Goal: Task Accomplishment & Management: Complete application form

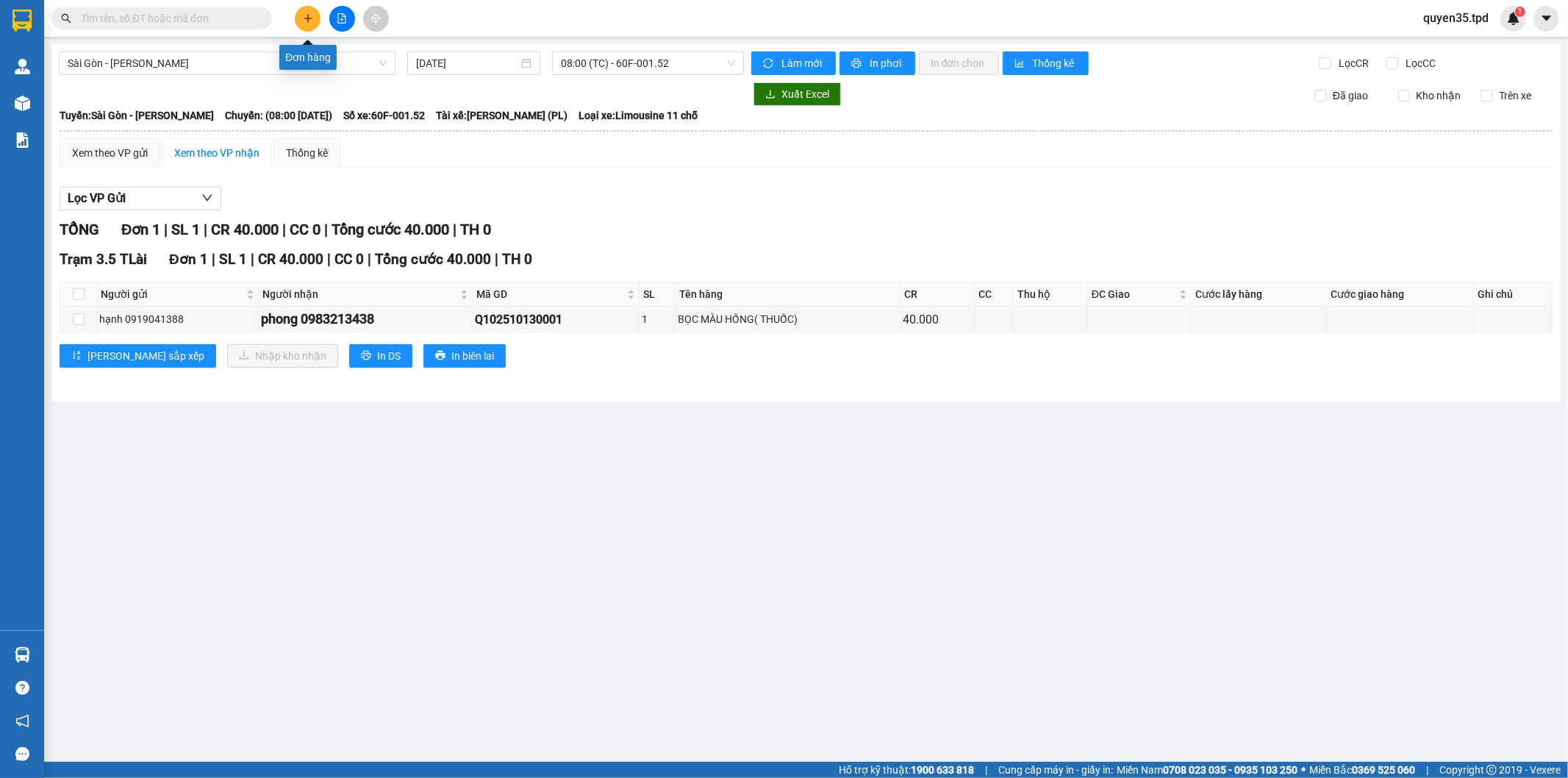
click at [310, 16] on icon "plus" at bounding box center [307, 18] width 10 height 10
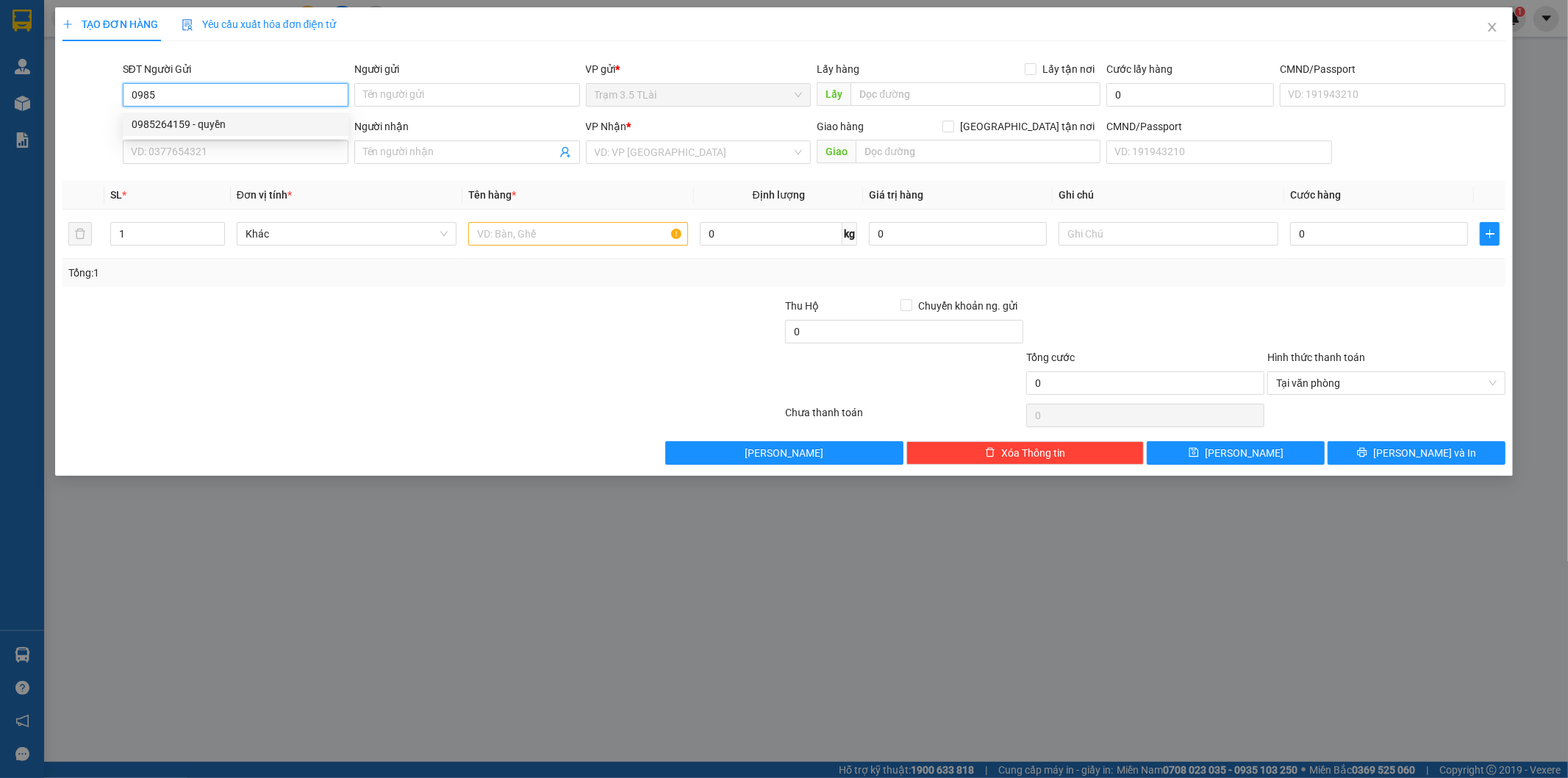
click at [250, 126] on div "0985264159 - quyền" at bounding box center [235, 123] width 208 height 16
type input "0985264159"
type input "quyền"
type input "0912938039"
type input "cúc"
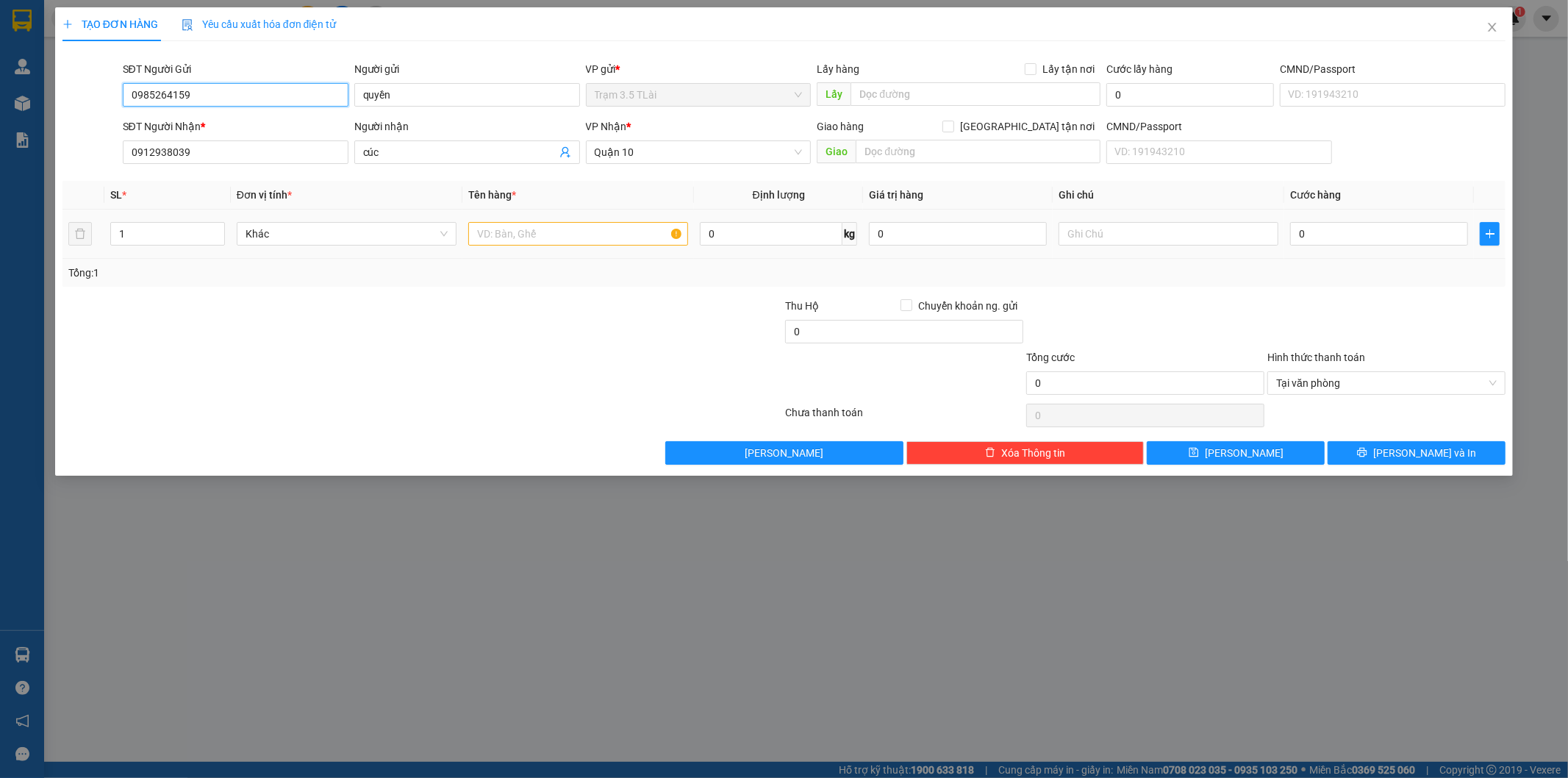
type input "0985264159"
click at [525, 236] on input "text" at bounding box center [577, 233] width 219 height 23
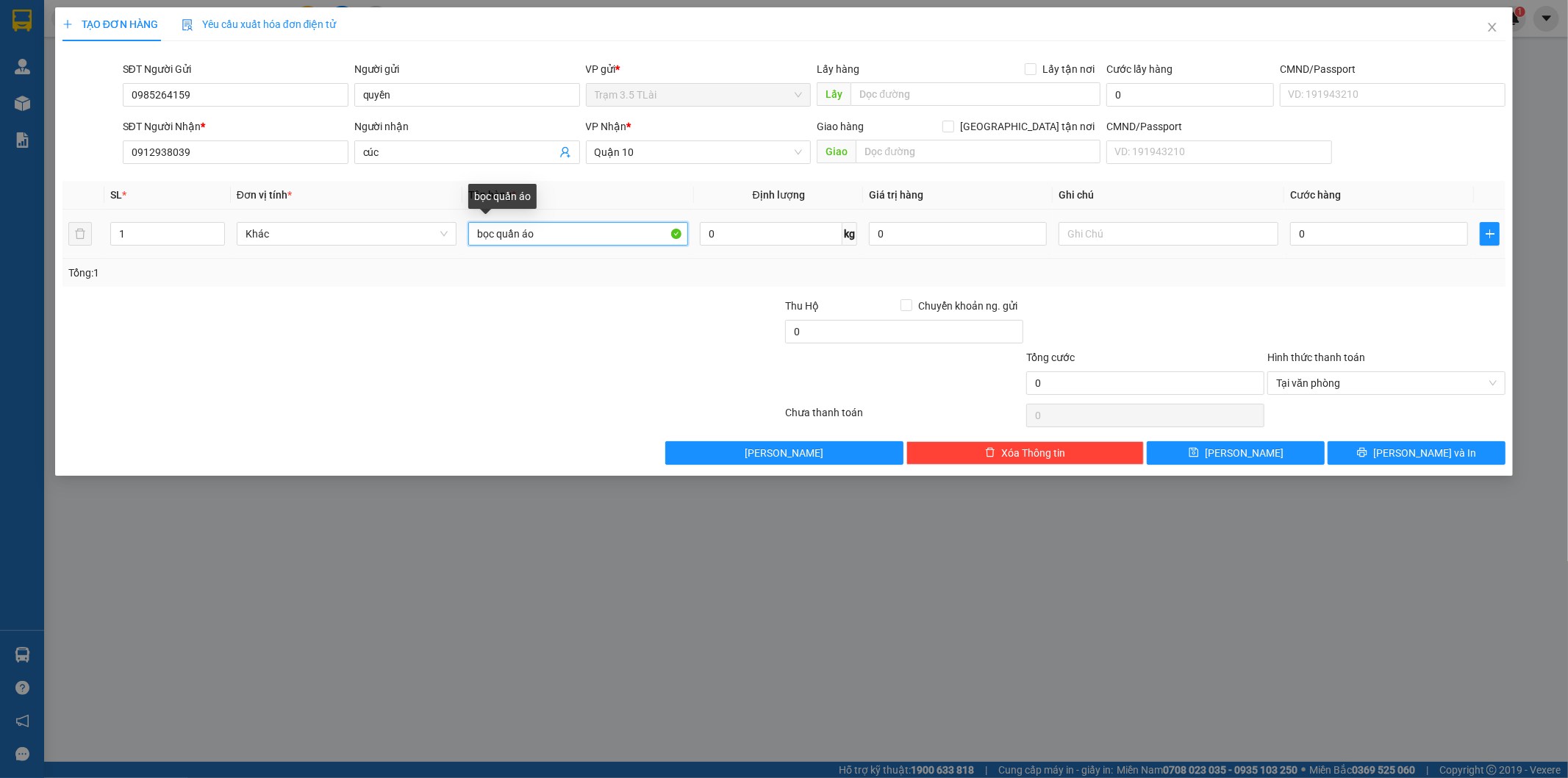
drag, startPoint x: 520, startPoint y: 233, endPoint x: 568, endPoint y: 233, distance: 48.0
click at [523, 233] on input "bọc quần áo" at bounding box center [577, 233] width 219 height 23
type input "bọc áo"
click at [1326, 240] on input "0" at bounding box center [1378, 233] width 177 height 23
type input "4"
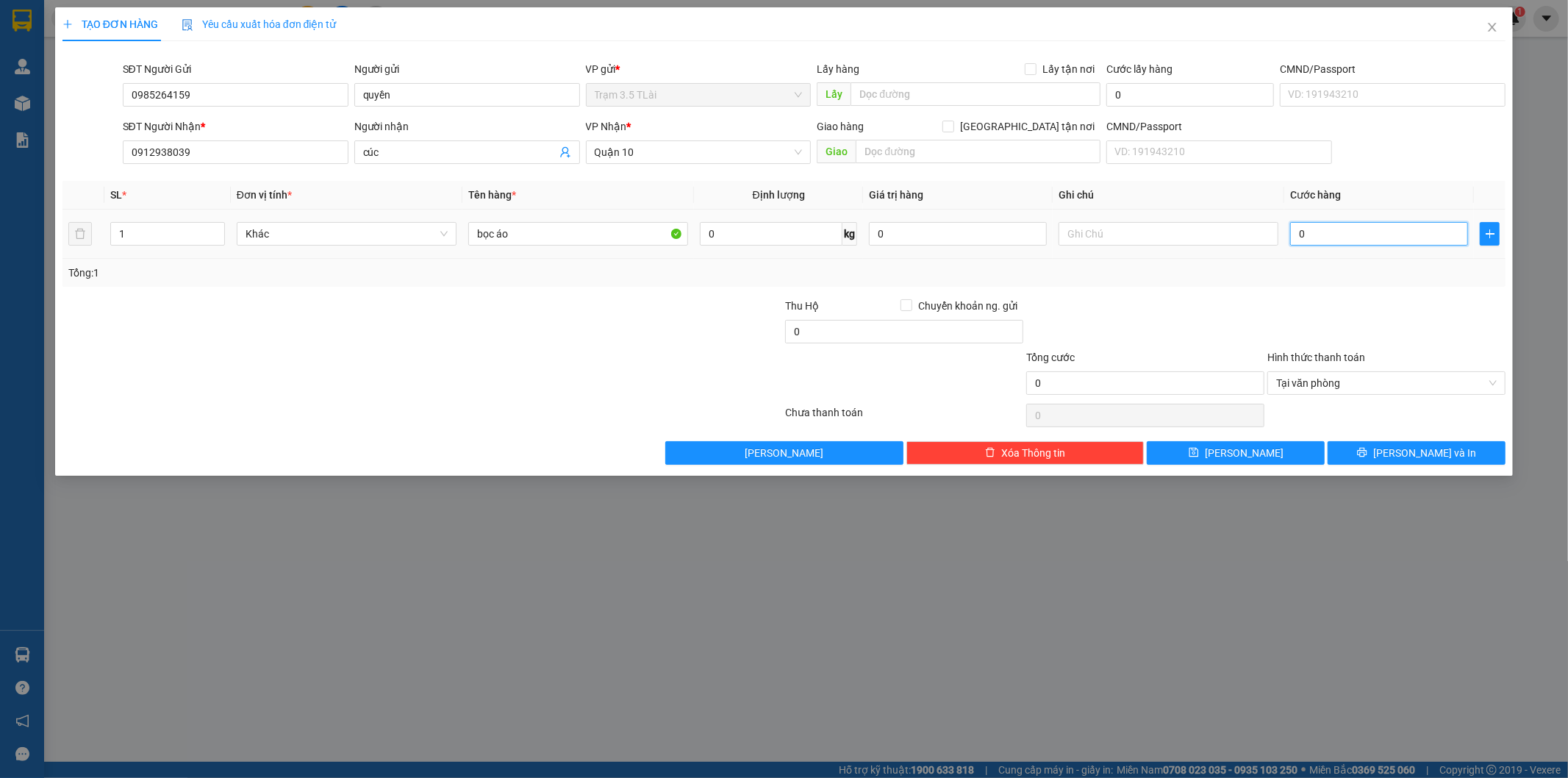
type input "4"
type input "40"
type input "400"
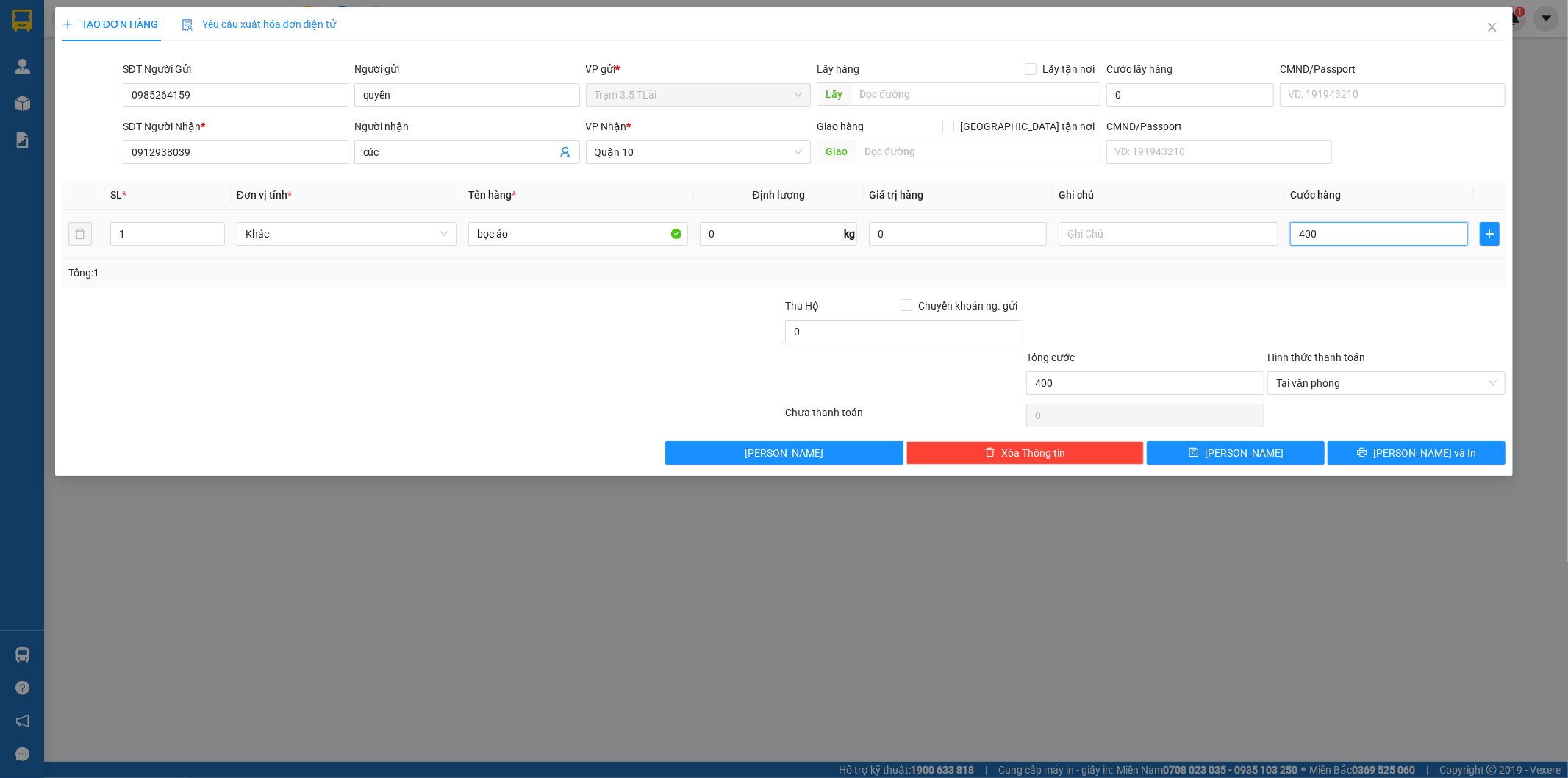
type input "4.000"
type input "40.000"
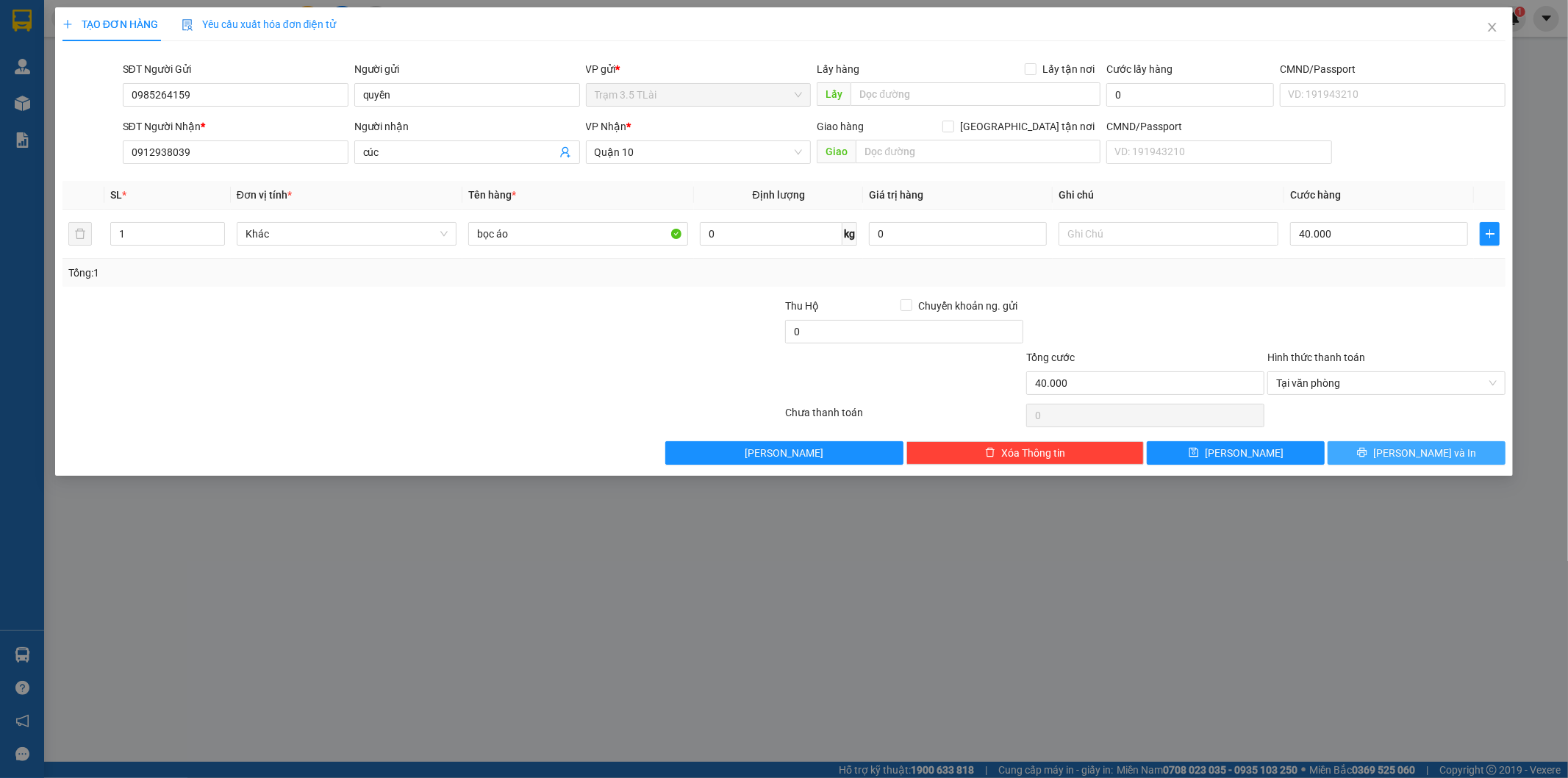
click at [1373, 464] on button "[PERSON_NAME] và In" at bounding box center [1417, 452] width 177 height 23
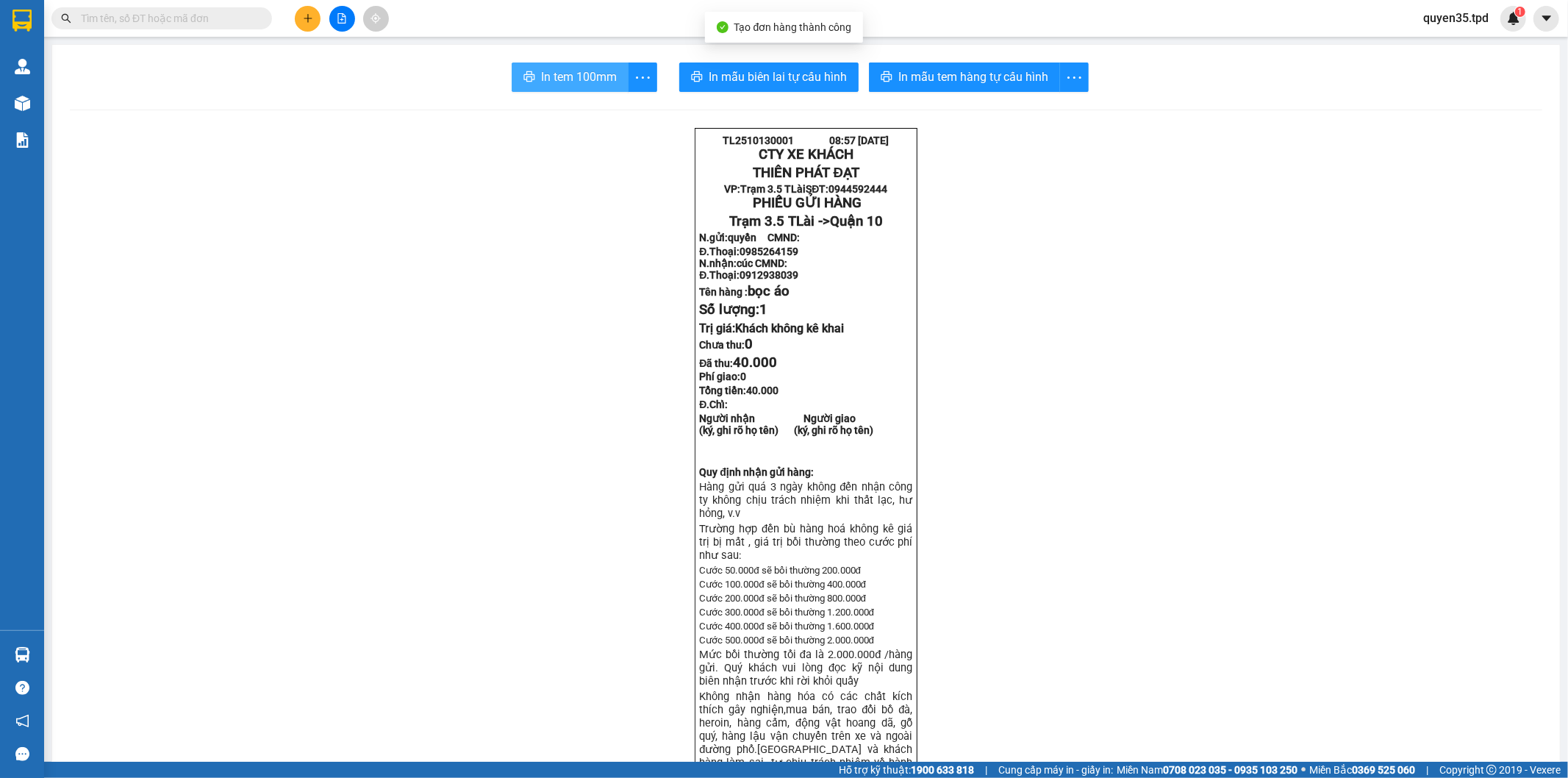
drag, startPoint x: 544, startPoint y: 82, endPoint x: 552, endPoint y: 86, distance: 8.9
click at [544, 82] on span "In tem 100mm" at bounding box center [578, 77] width 76 height 19
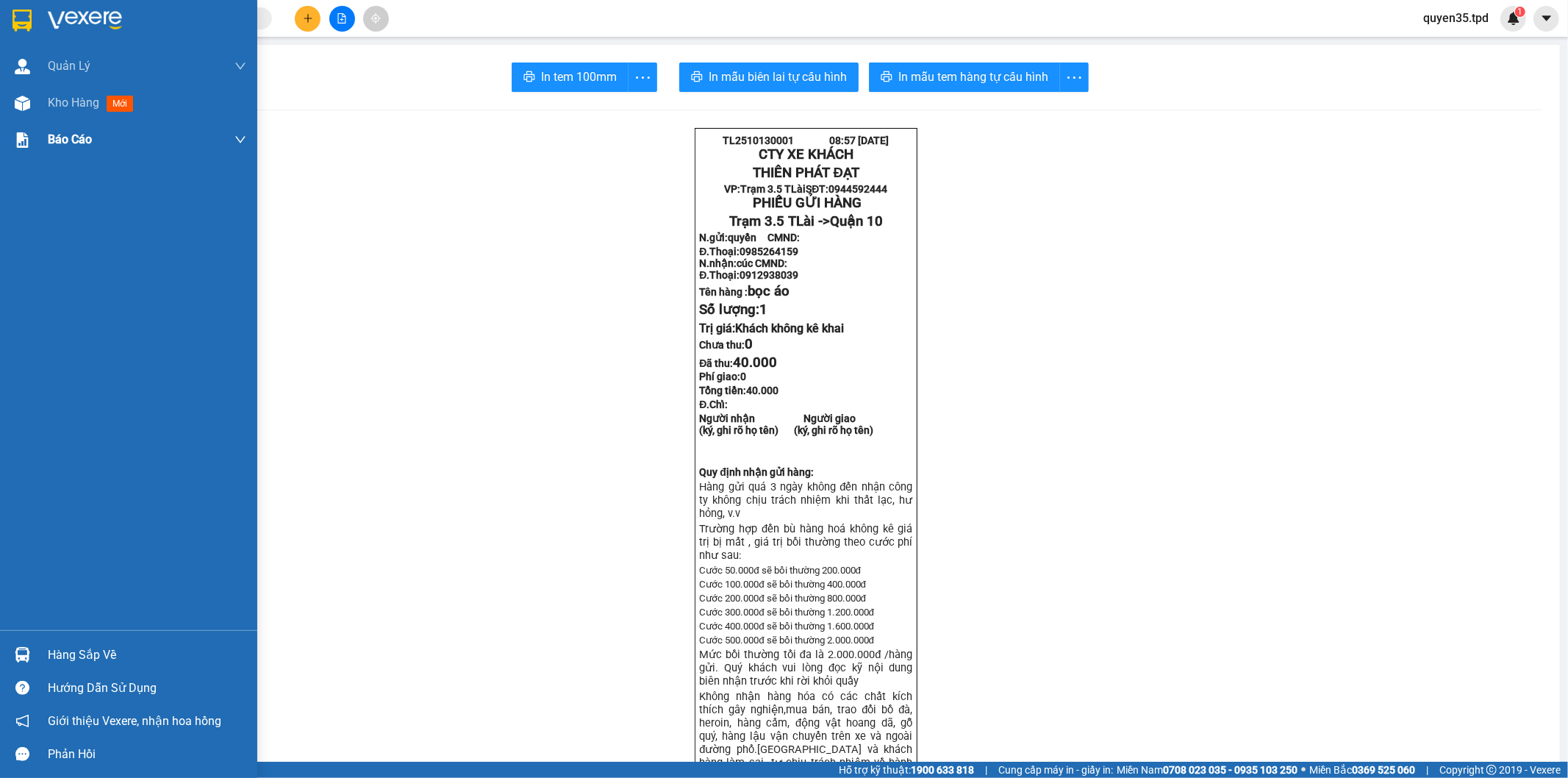
click at [64, 103] on span "Kho hàng" at bounding box center [73, 102] width 51 height 14
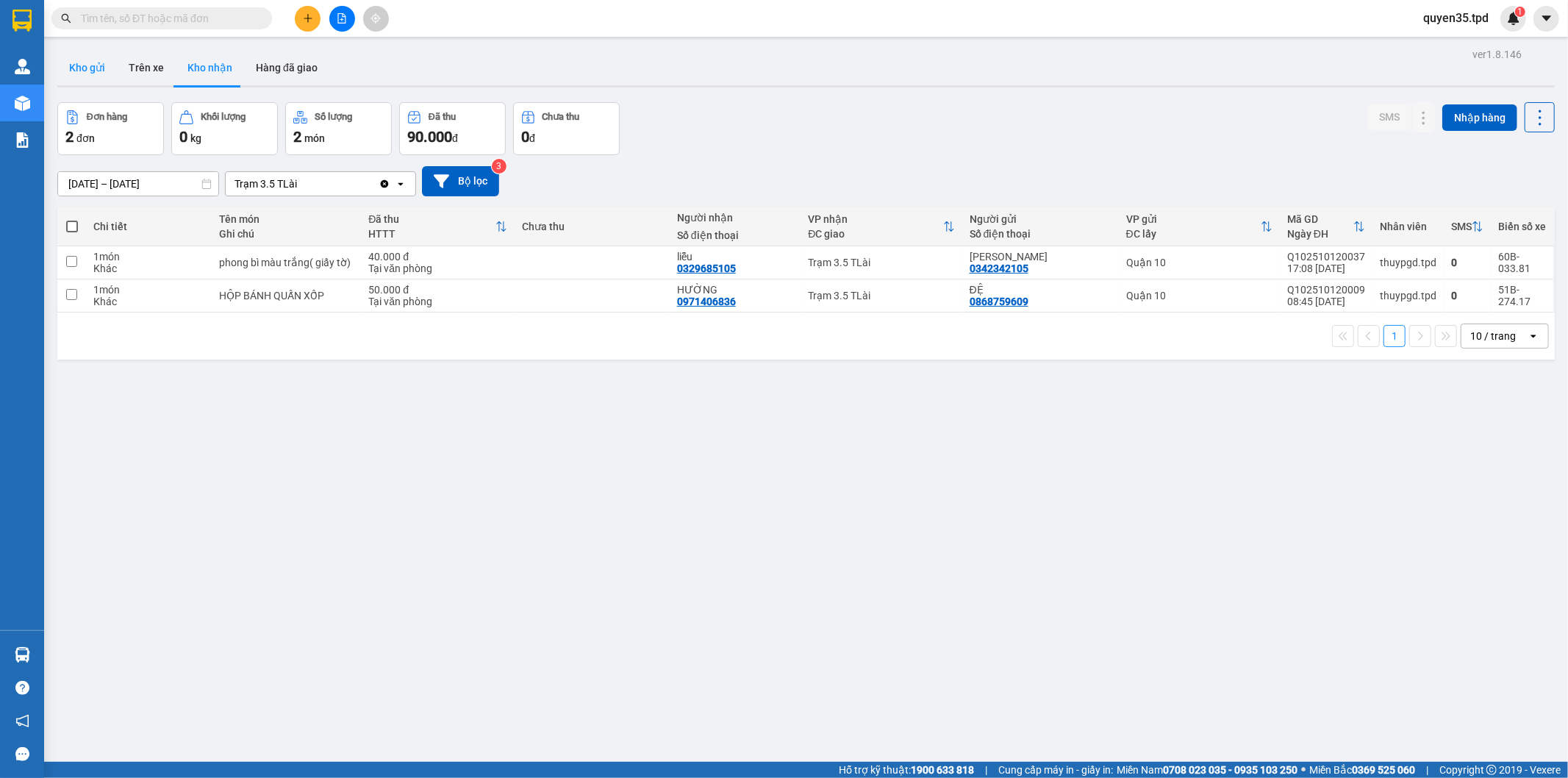
click at [93, 64] on button "Kho gửi" at bounding box center [87, 68] width 60 height 35
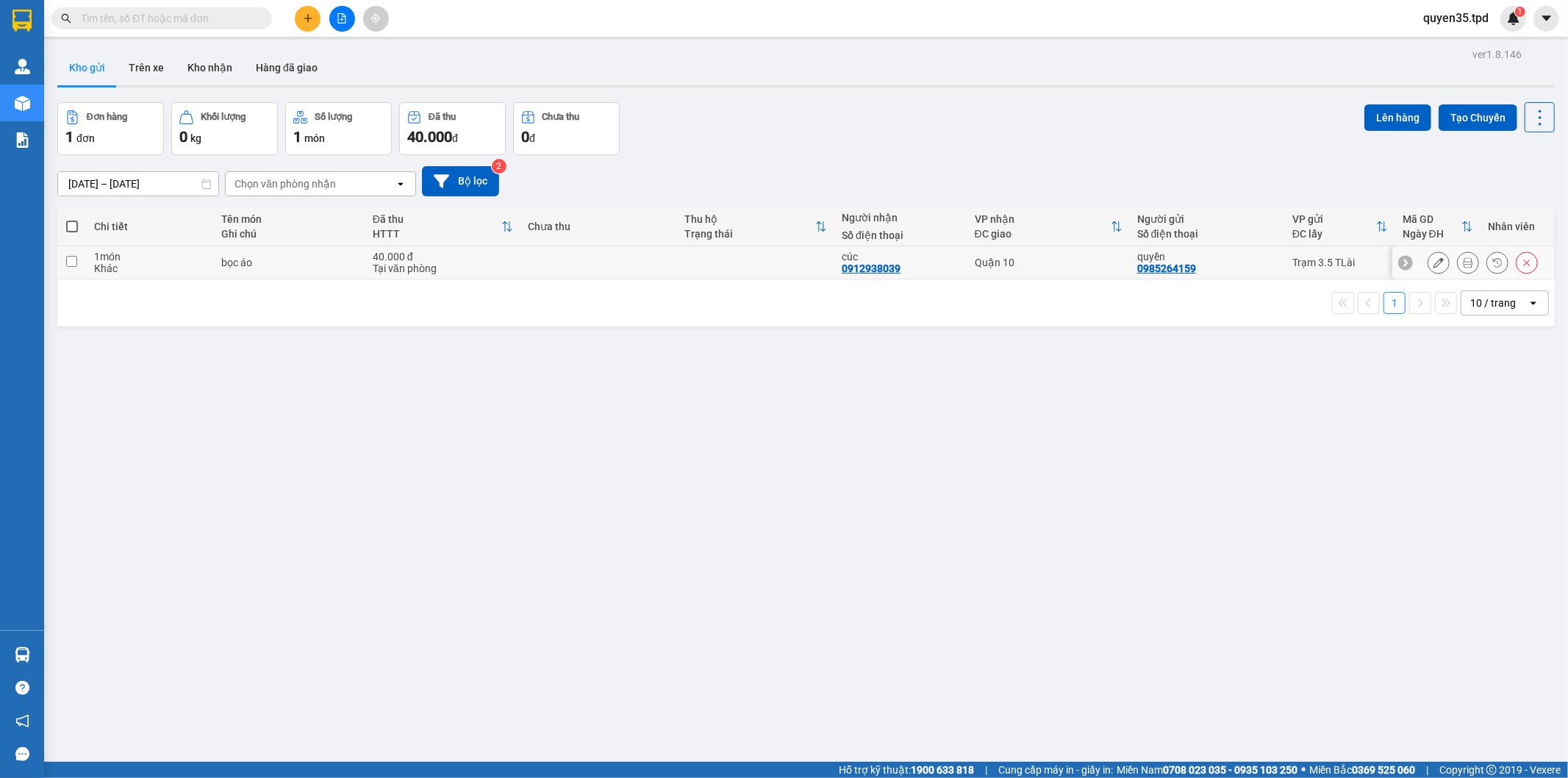
click at [67, 256] on input "checkbox" at bounding box center [72, 262] width 11 height 11
checkbox input "true"
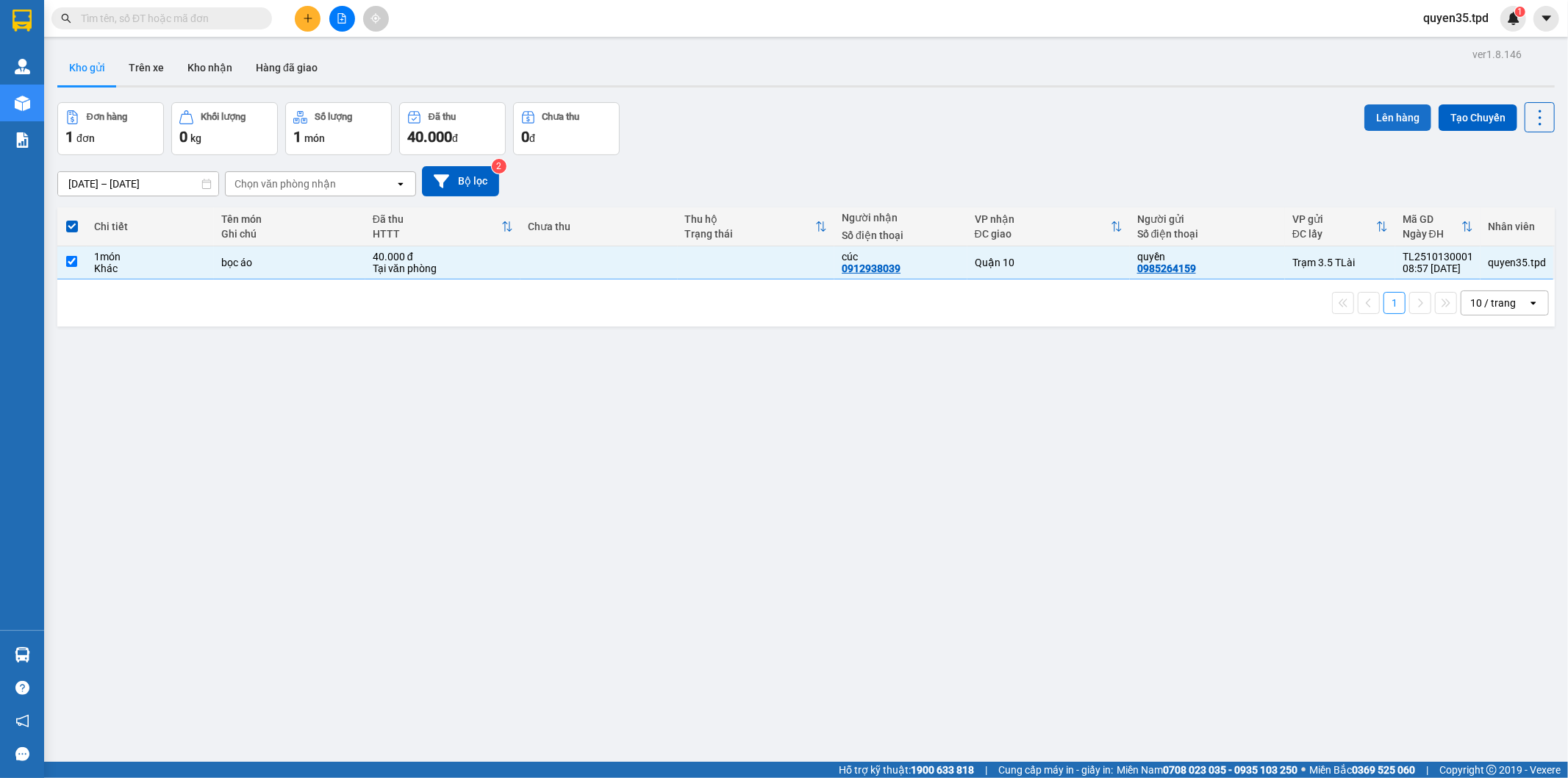
click at [1371, 118] on button "Lên hàng" at bounding box center [1398, 118] width 67 height 26
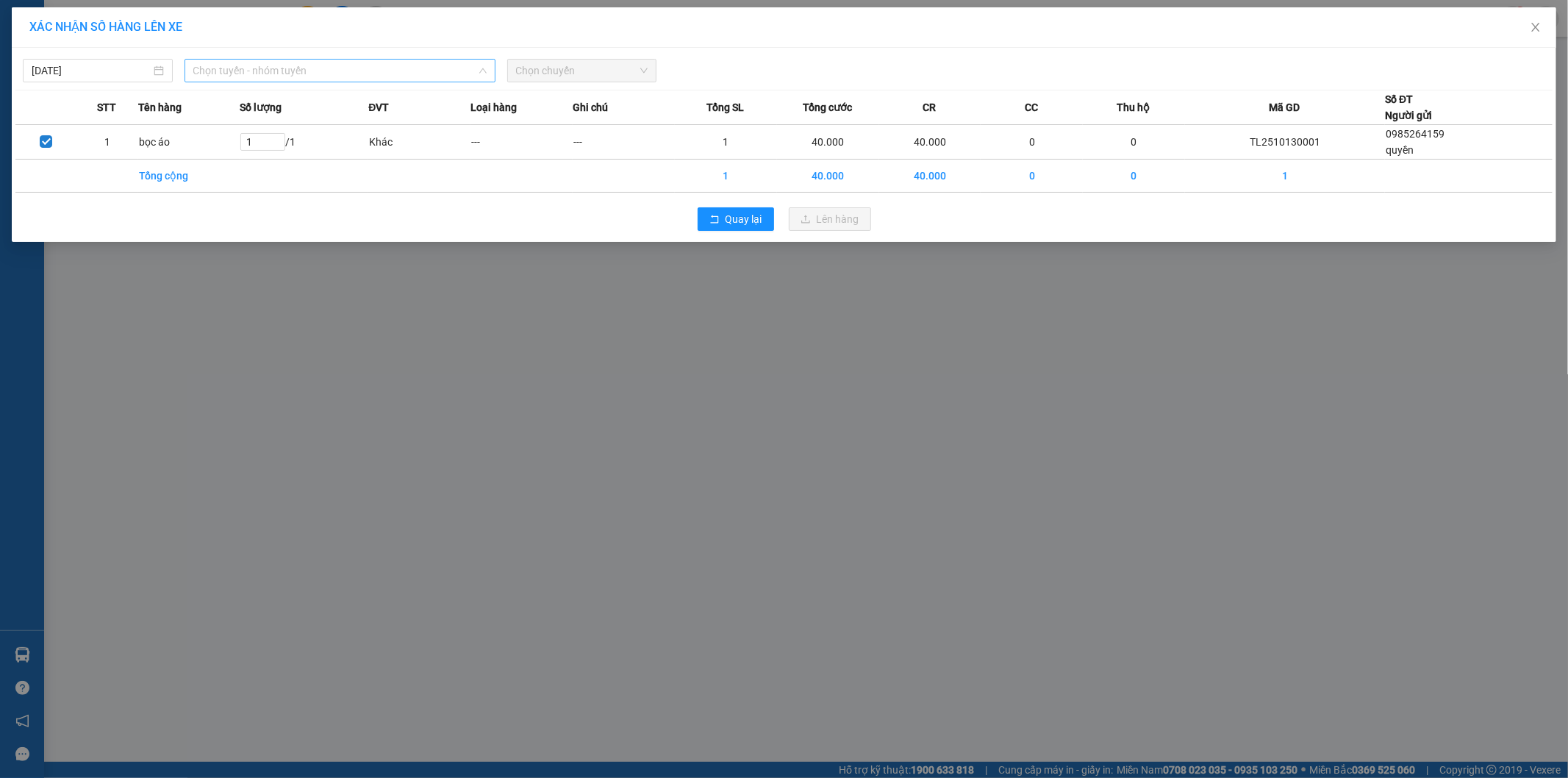
click at [294, 66] on span "Chọn tuyến - nhóm tuyến" at bounding box center [340, 71] width 293 height 22
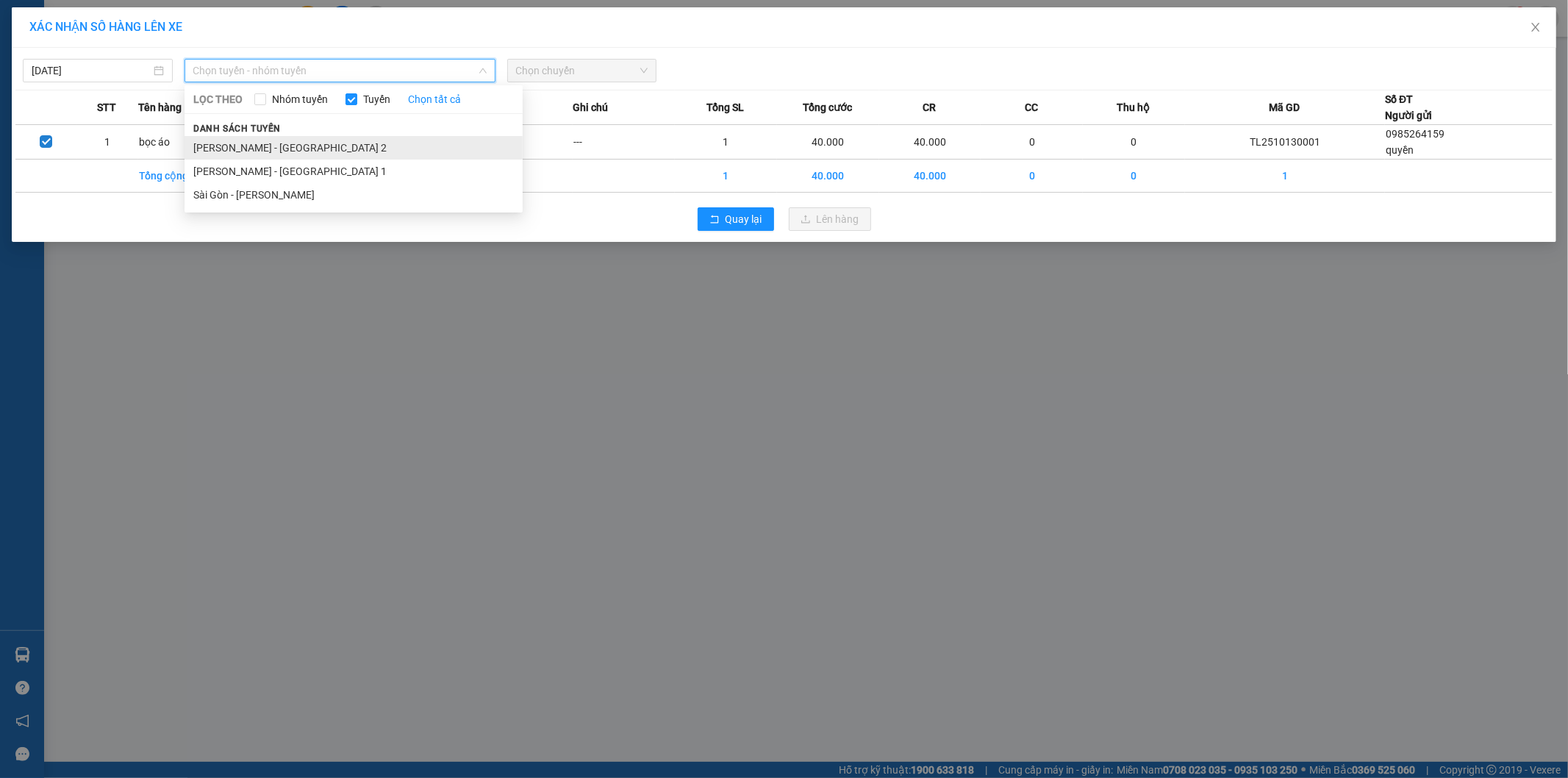
click at [232, 147] on li "[PERSON_NAME] - [GEOGRAPHIC_DATA] 2" at bounding box center [354, 148] width 338 height 23
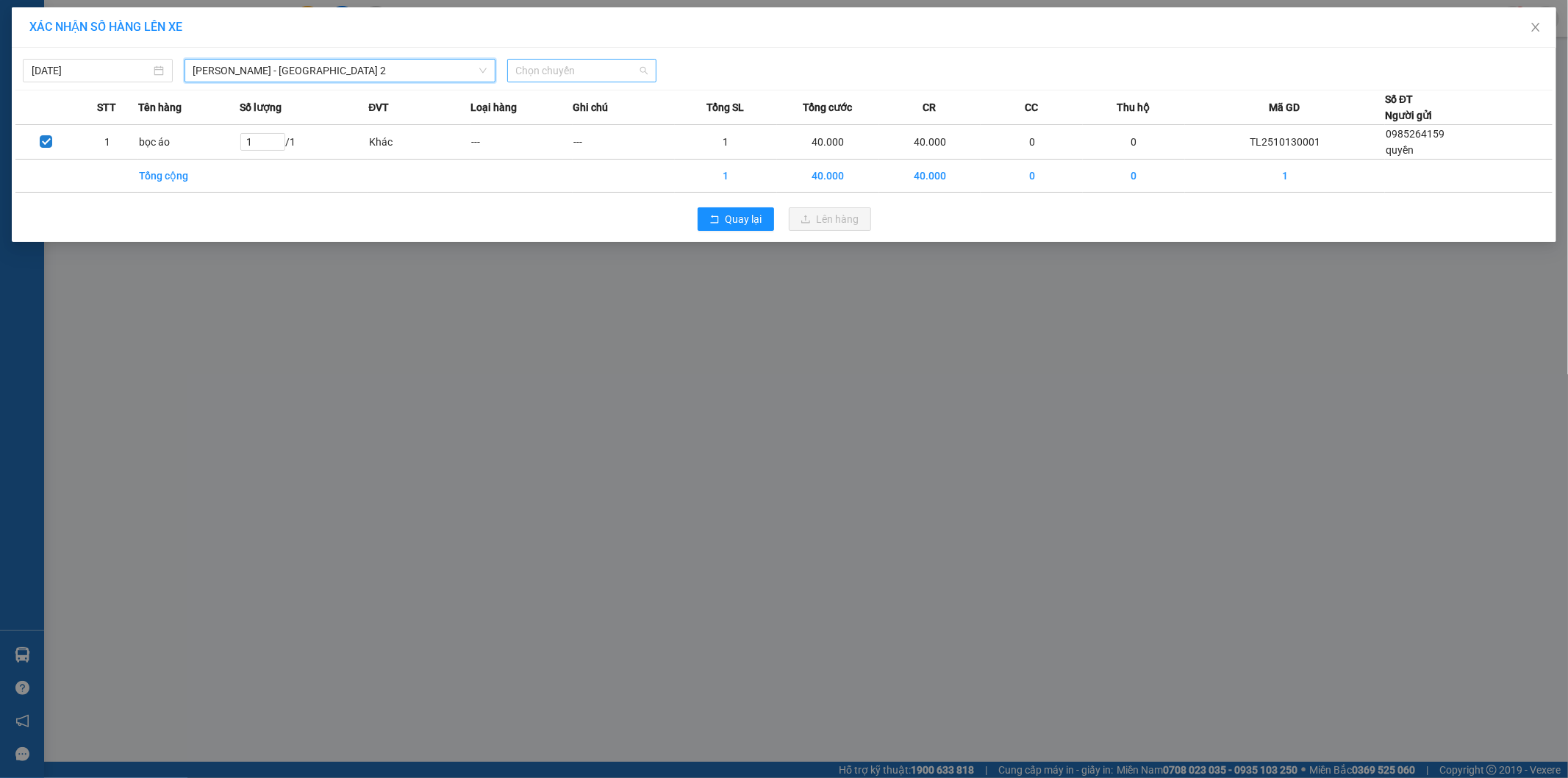
click at [588, 70] on span "Chọn chuyến" at bounding box center [583, 71] width 133 height 22
type input "09"
click at [583, 114] on div "Thêm chuyến " 09:00 "" at bounding box center [586, 124] width 157 height 25
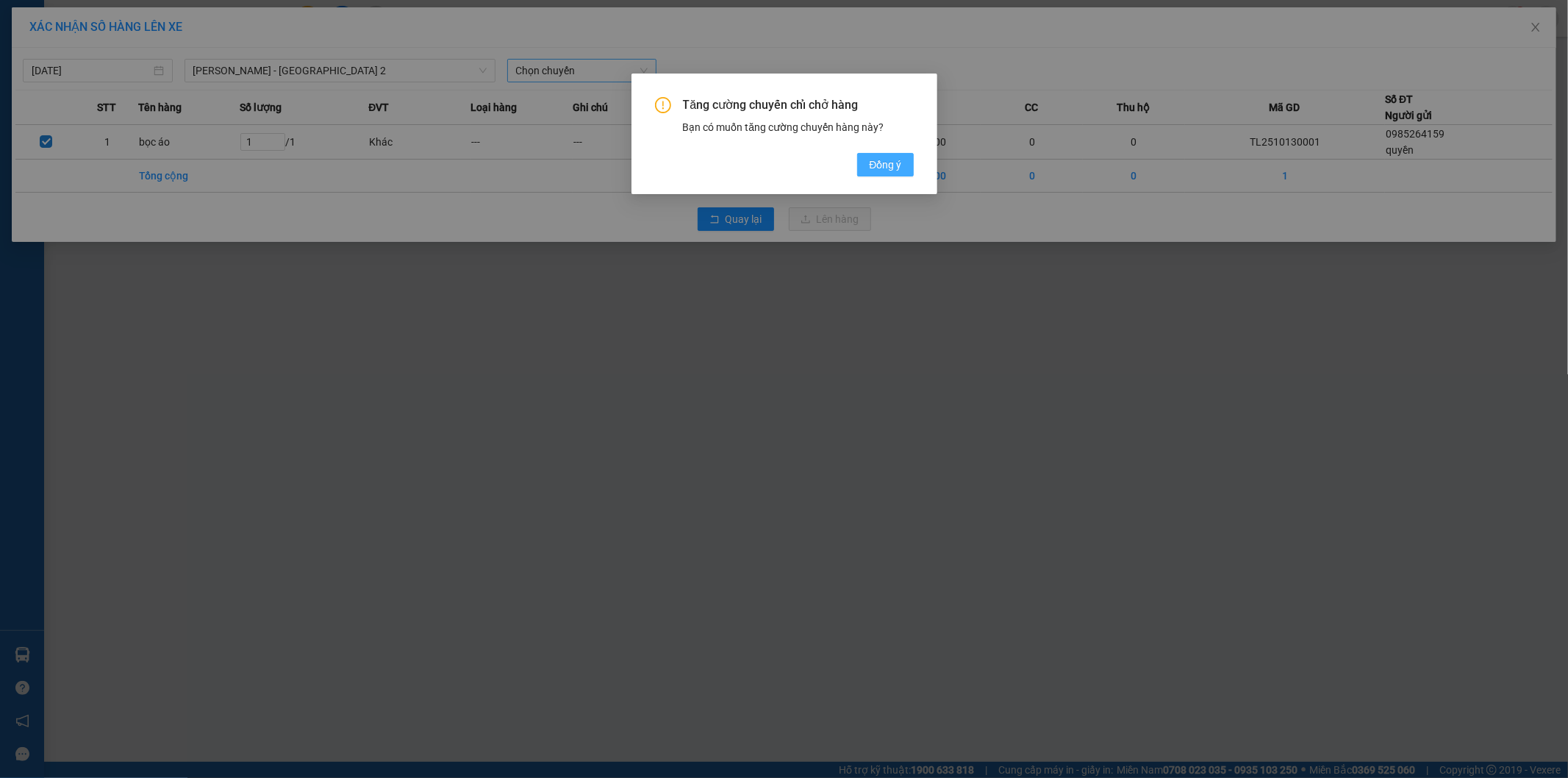
click at [885, 177] on div "Tăng cường chuyến chỉ chở hàng Bạn có muốn tăng cường chuyến hàng này? [GEOGRAP…" at bounding box center [784, 134] width 305 height 120
click at [883, 171] on span "Đồng ý" at bounding box center [884, 164] width 33 height 16
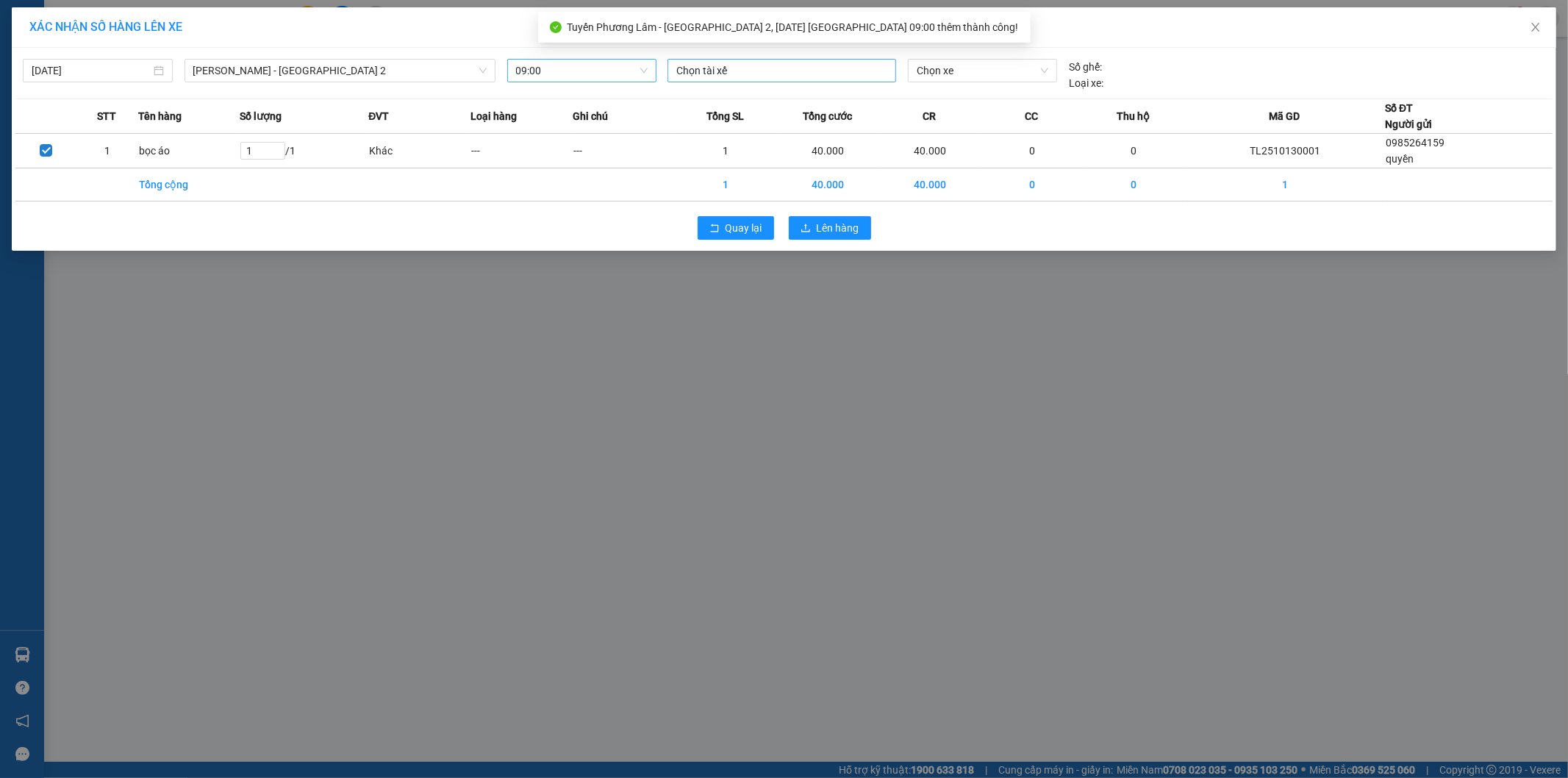
click at [736, 64] on div at bounding box center [782, 70] width 221 height 18
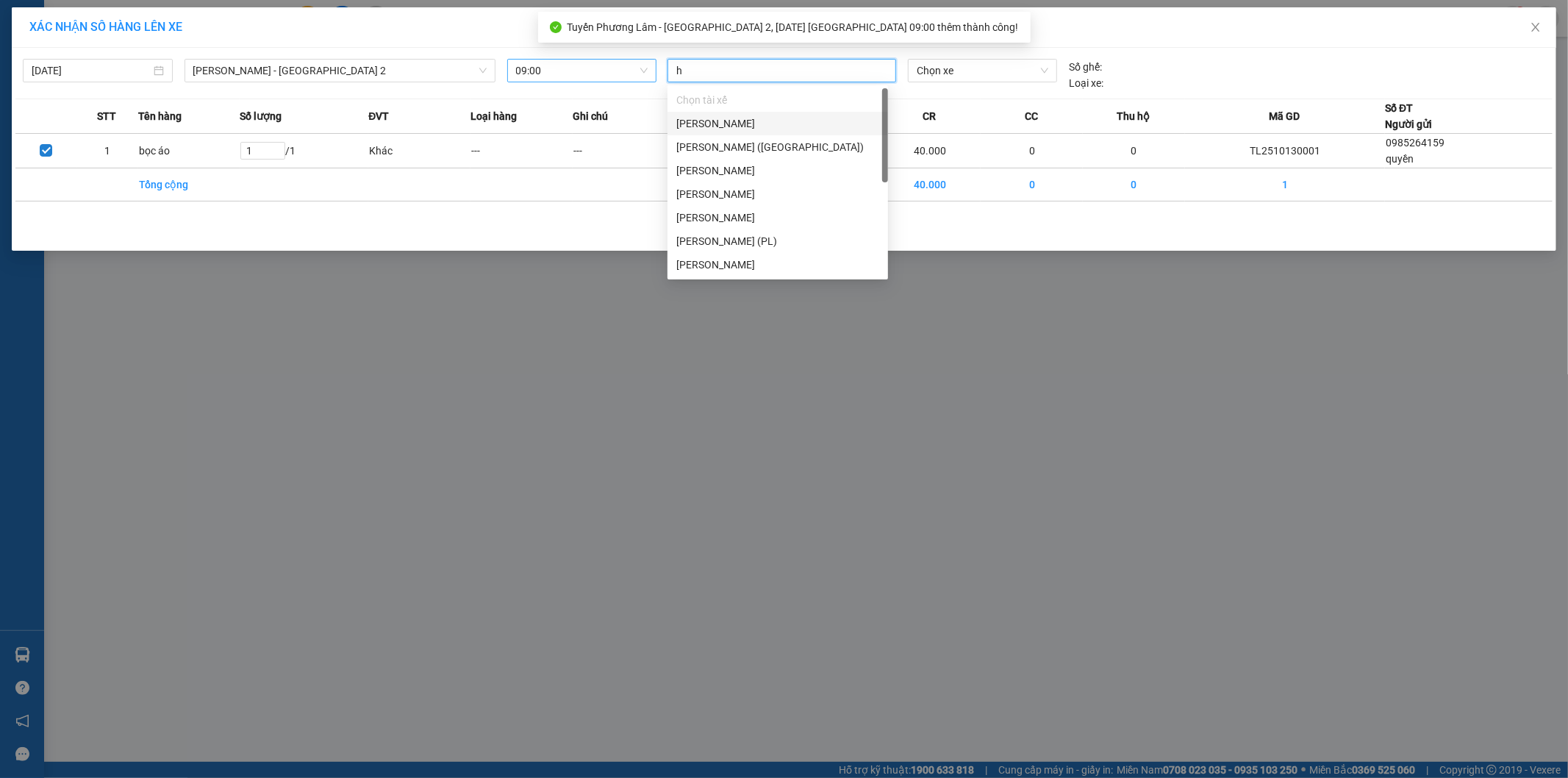
type input "hu"
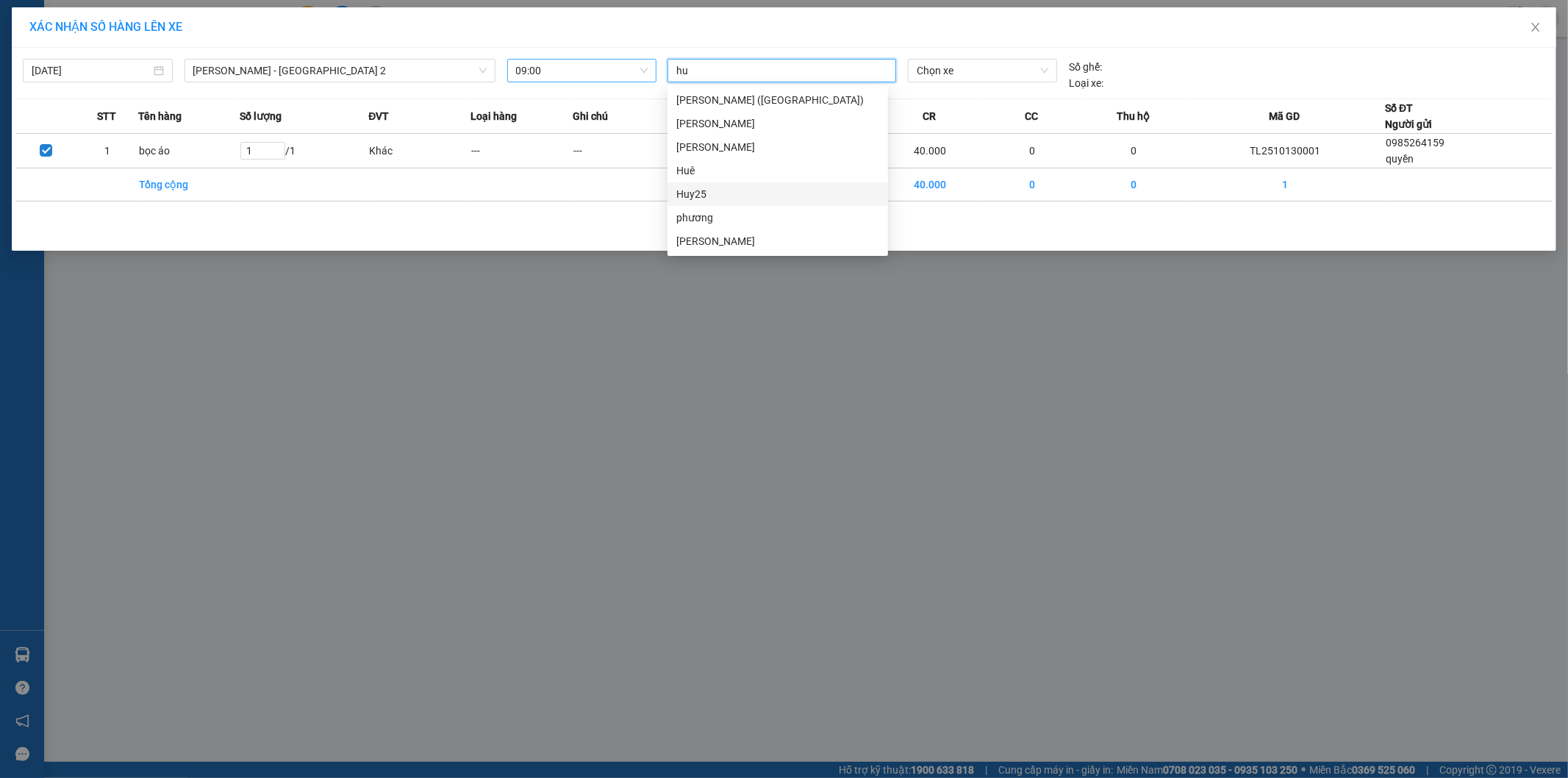
click at [694, 192] on div "Huy25" at bounding box center [777, 193] width 203 height 16
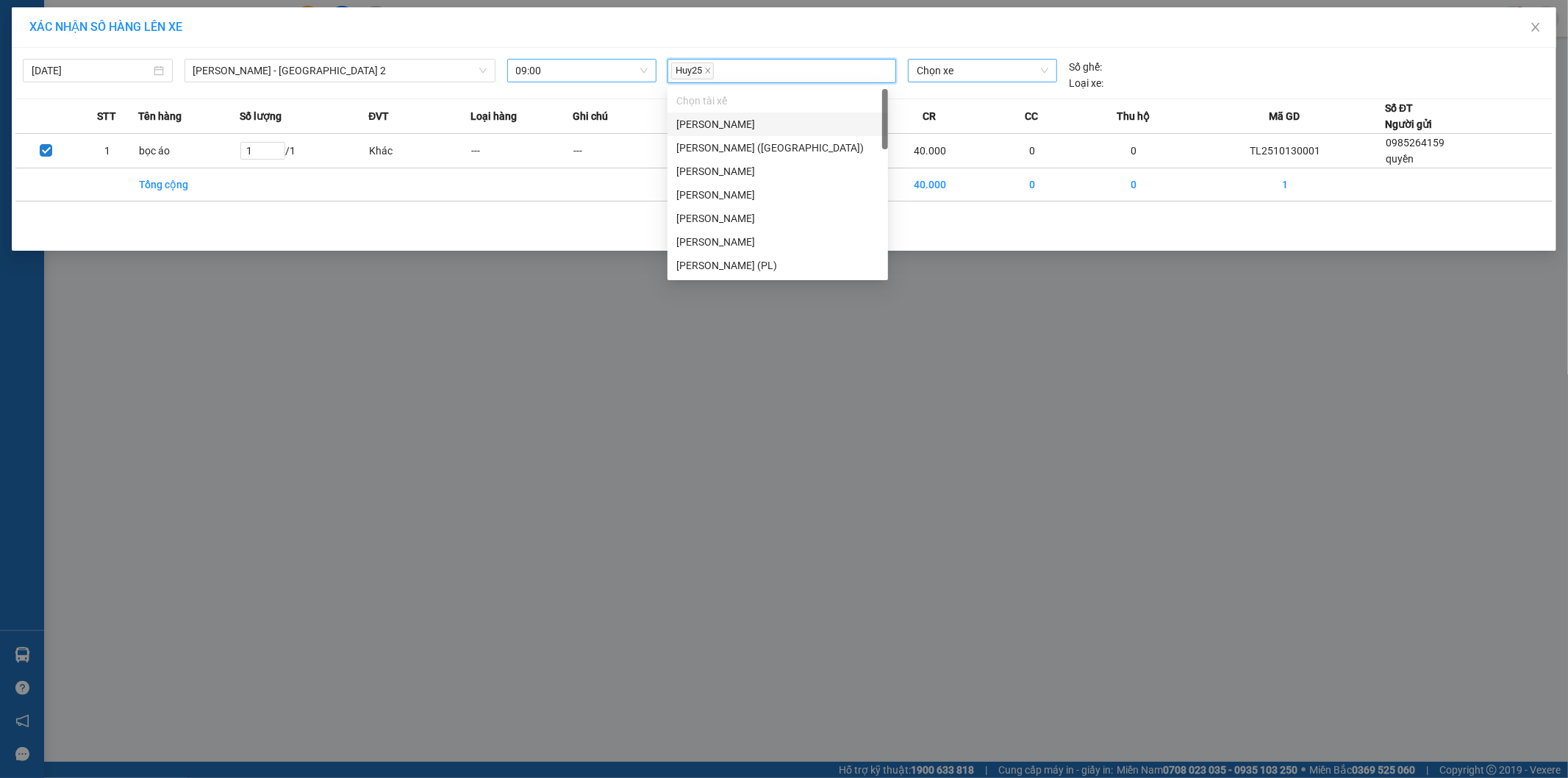
click at [995, 64] on span "Chọn xe" at bounding box center [982, 71] width 131 height 22
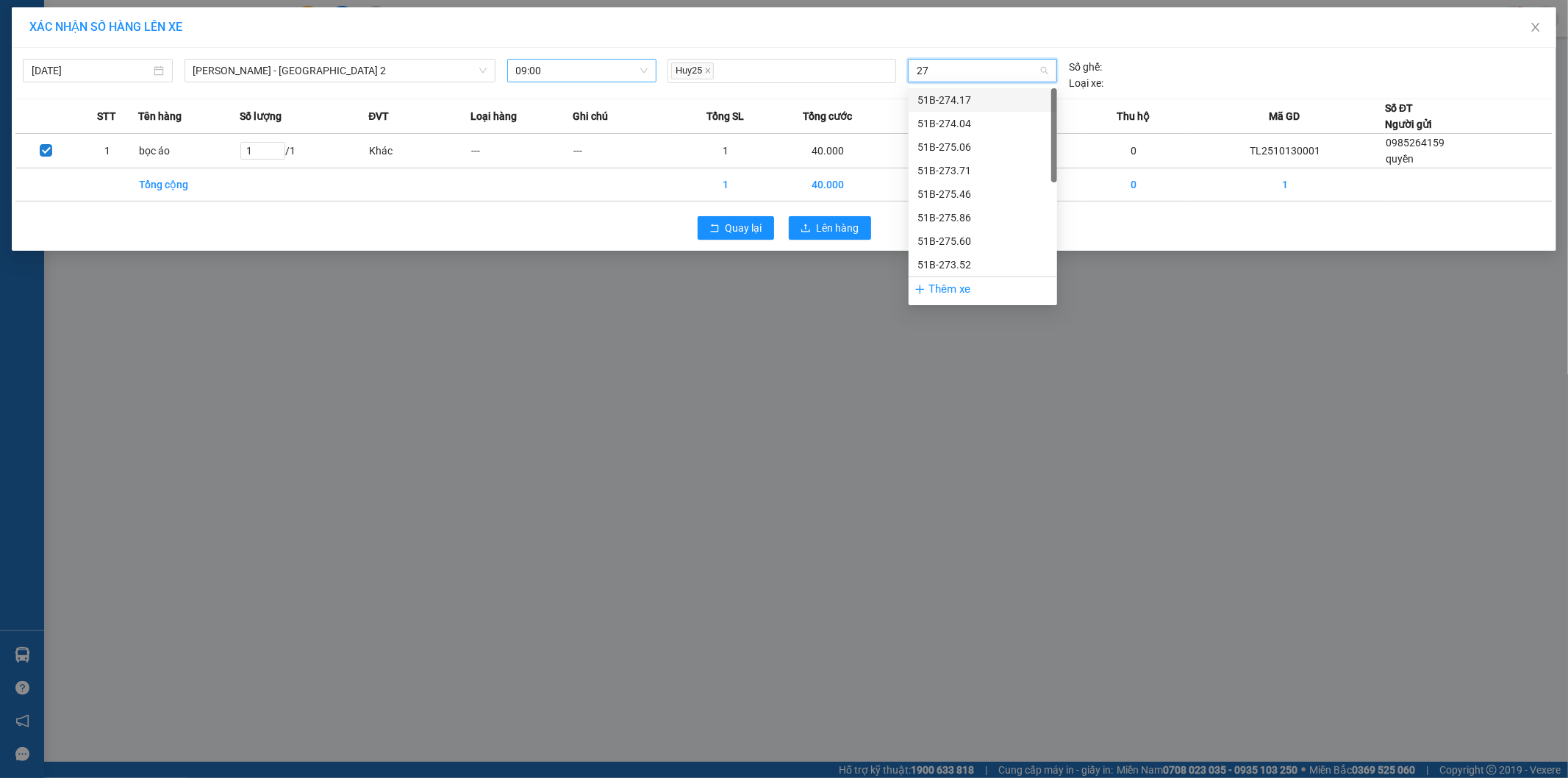
type input "273"
click at [948, 96] on div "51B-273.71" at bounding box center [982, 99] width 131 height 16
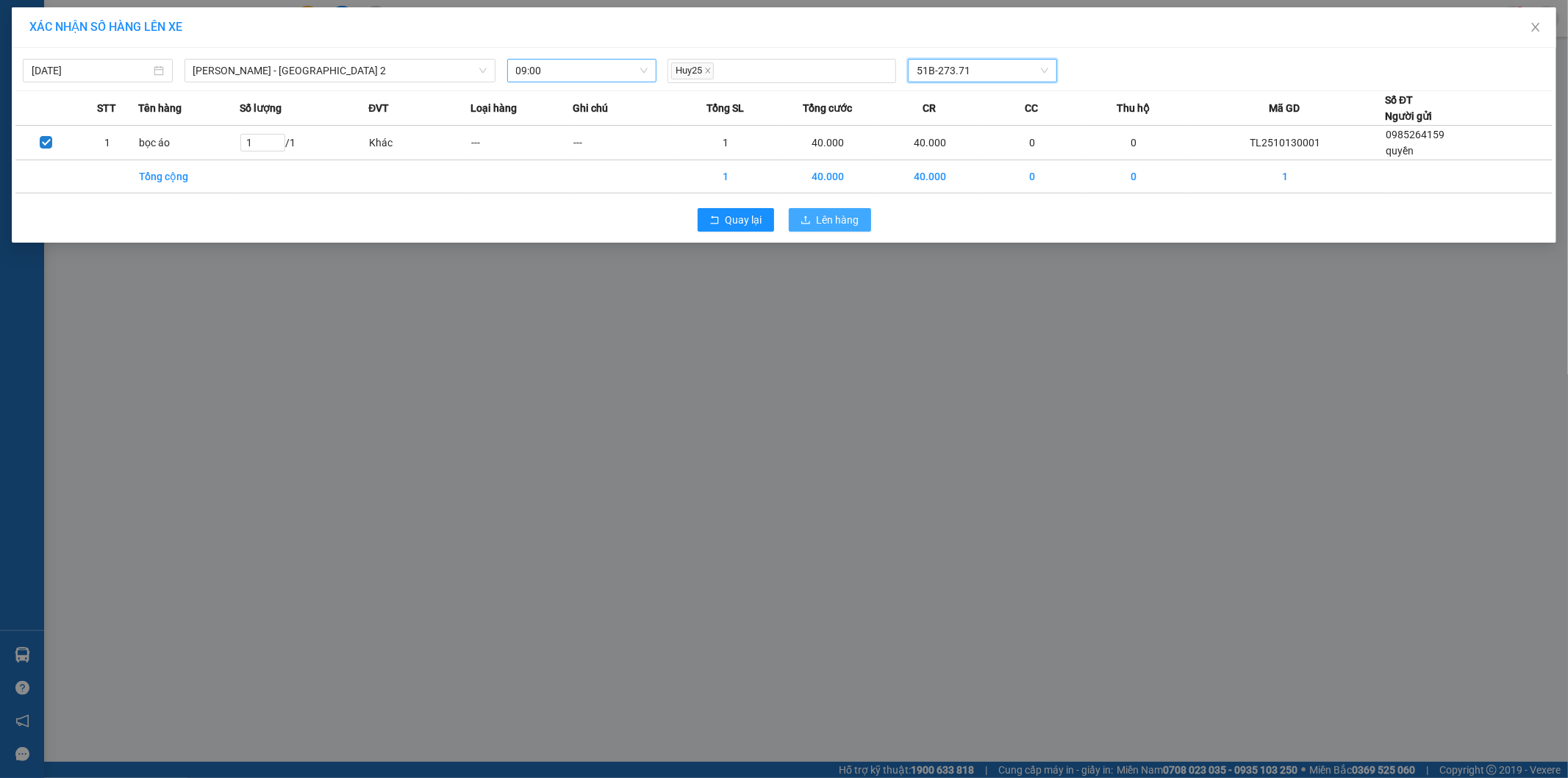
click at [831, 224] on span "Lên hàng" at bounding box center [838, 219] width 43 height 16
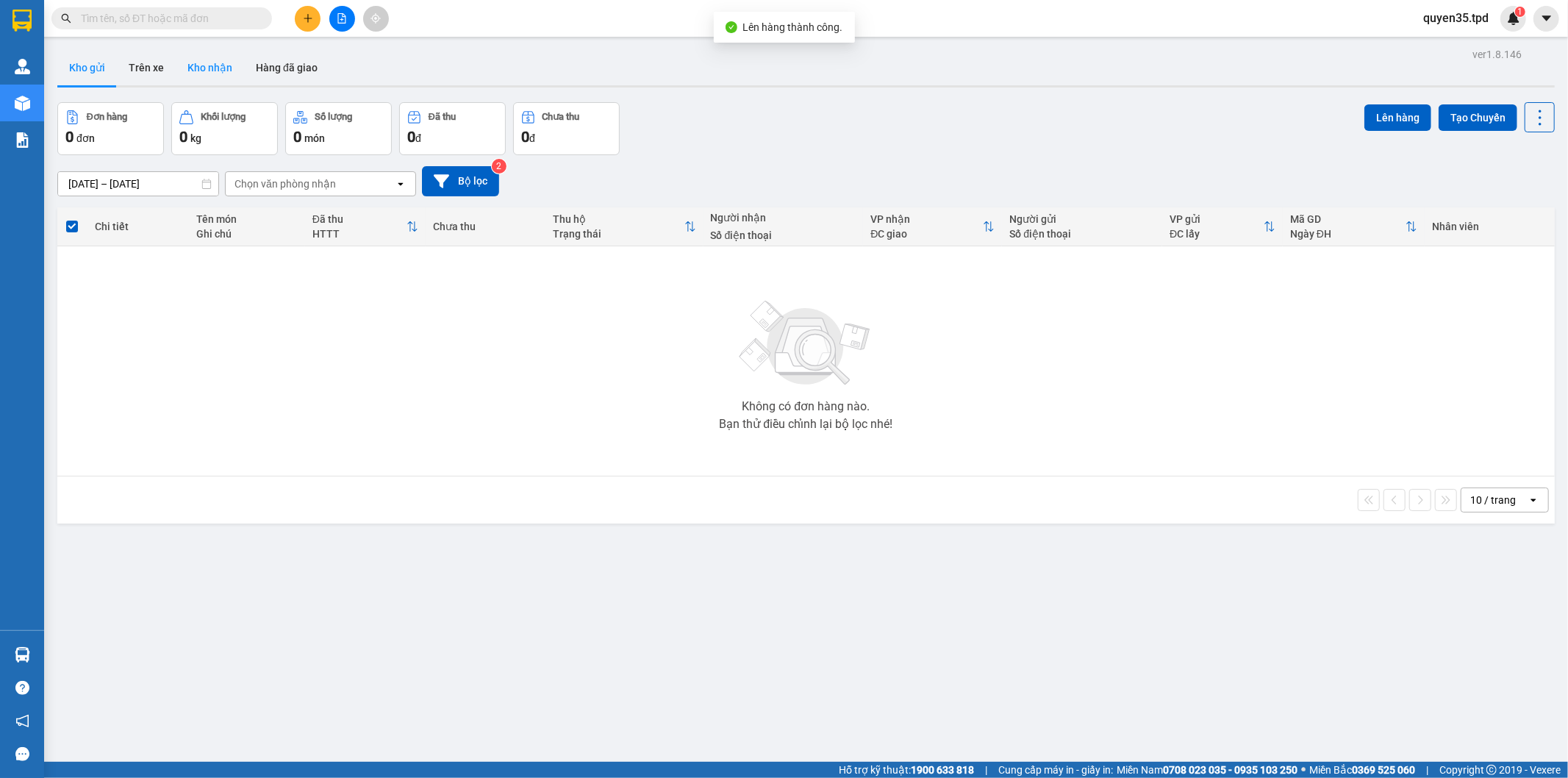
click at [188, 64] on button "Kho nhận" at bounding box center [209, 68] width 68 height 35
